Goal: Check status: Check status

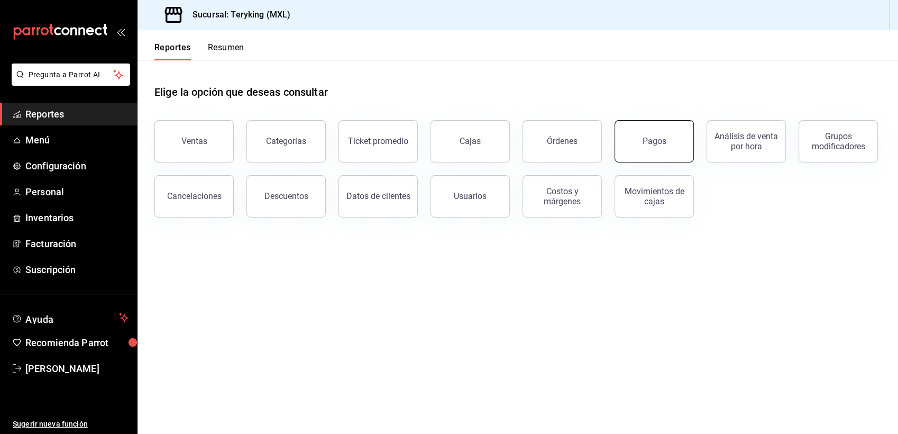
click at [647, 143] on div "Pagos" at bounding box center [655, 141] width 24 height 10
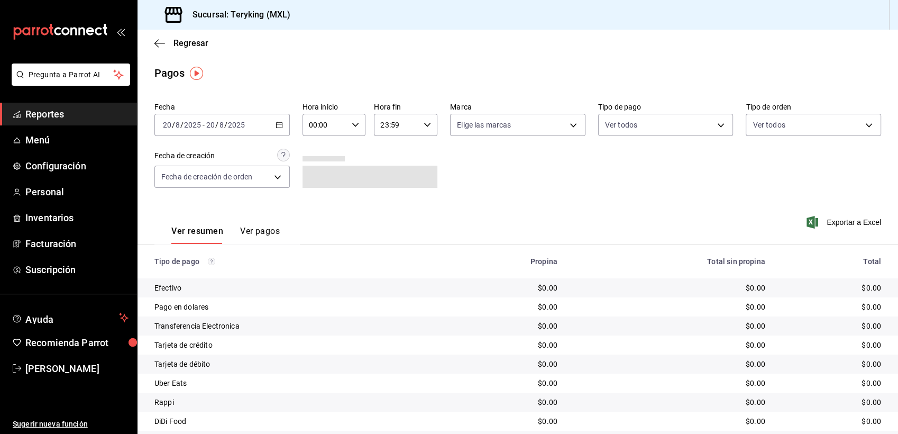
click at [274, 121] on div "2025-08-20 20 / 8 / 2025 - 2025-08-20 20 / 8 / 2025" at bounding box center [221, 125] width 135 height 22
click at [184, 188] on li "Ayer" at bounding box center [204, 181] width 99 height 24
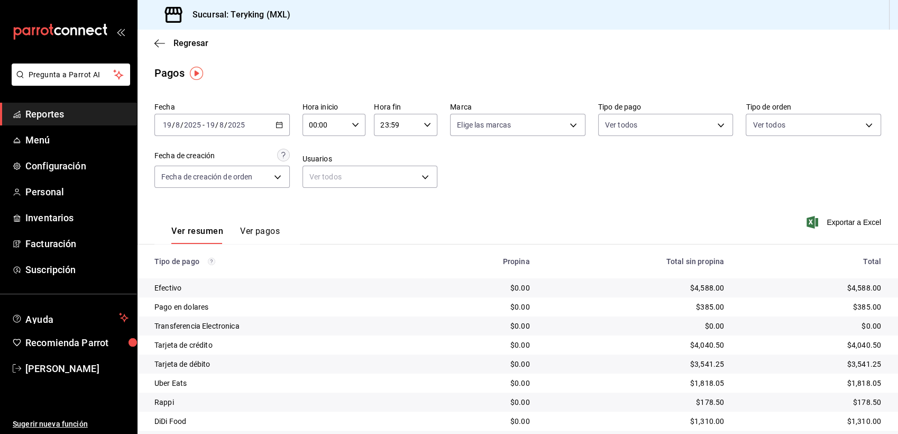
click at [573, 195] on div "Fecha 2025-08-19 19 / 8 / 2025 - 2025-08-19 19 / 8 / 2025 Hora inicio 00:00 Hor…" at bounding box center [517, 149] width 727 height 103
